Goal: Transaction & Acquisition: Purchase product/service

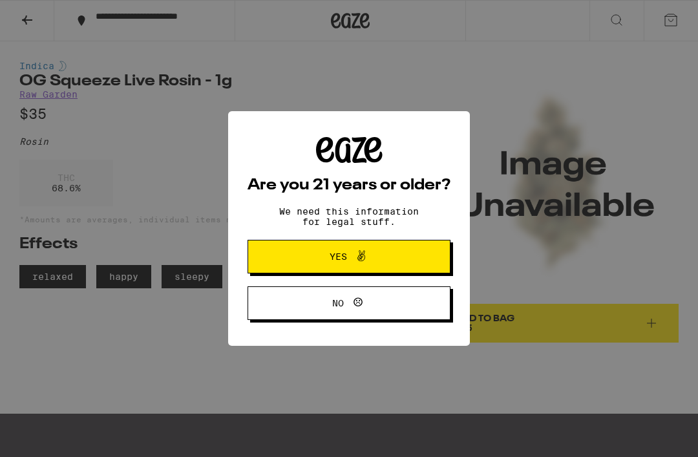
scroll to position [359, 0]
click at [348, 287] on div "Are you 21 years or older? We need this information for legal stuff. Yes No" at bounding box center [349, 228] width 698 height 457
click at [536, 28] on div "Are you 21 years or older? We need this information for legal stuff. Yes No" at bounding box center [349, 228] width 698 height 457
click at [369, 255] on icon at bounding box center [361, 256] width 16 height 16
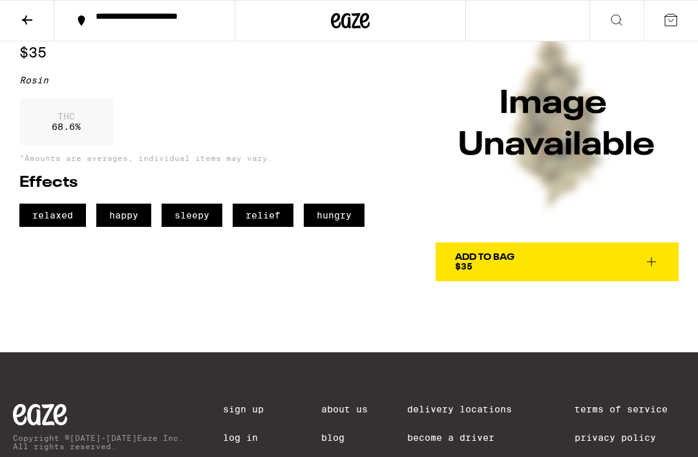
scroll to position [57, 0]
